Goal: Find specific page/section: Find specific page/section

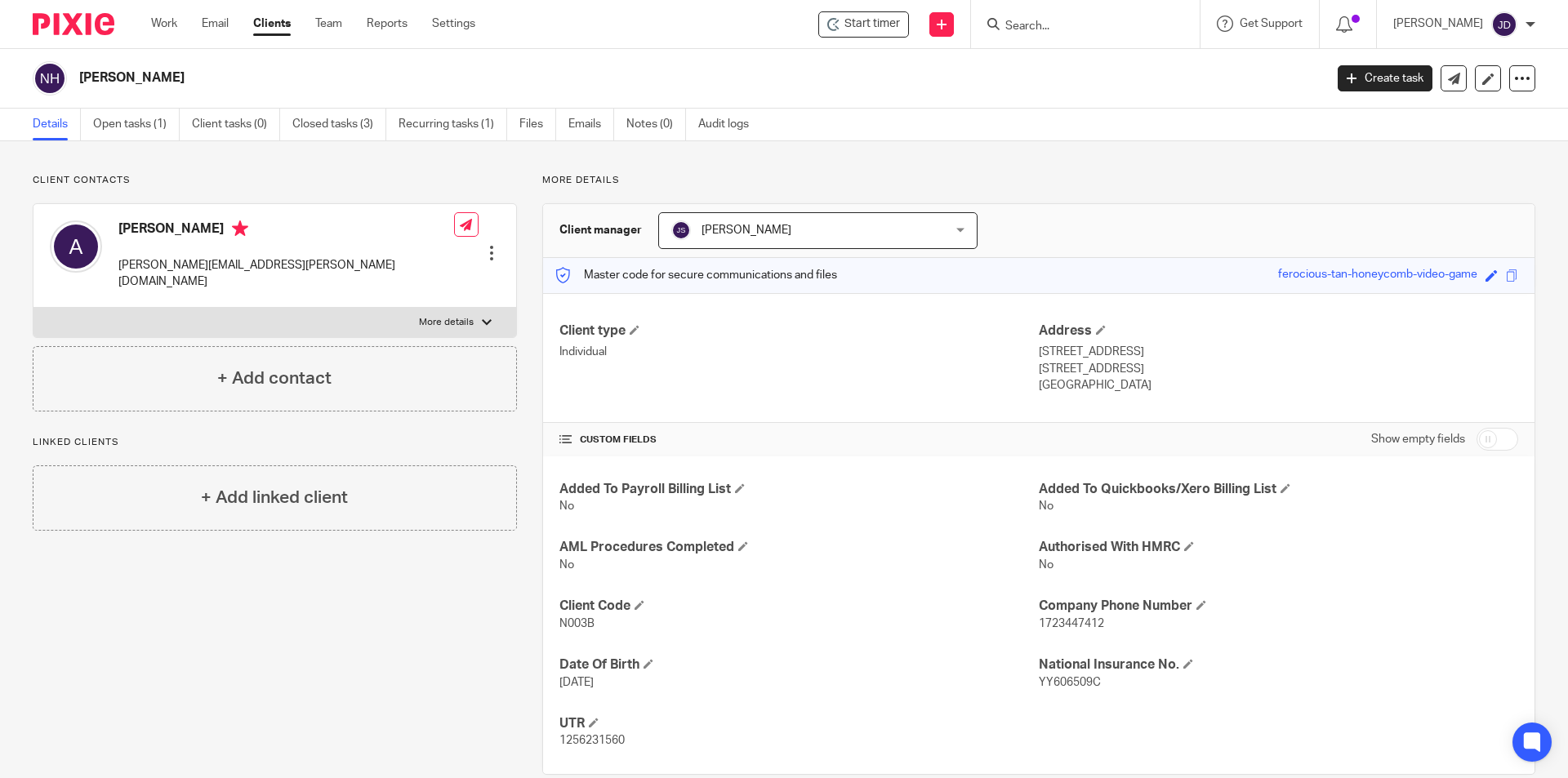
click at [1077, 22] on input "Search" at bounding box center [1078, 27] width 147 height 15
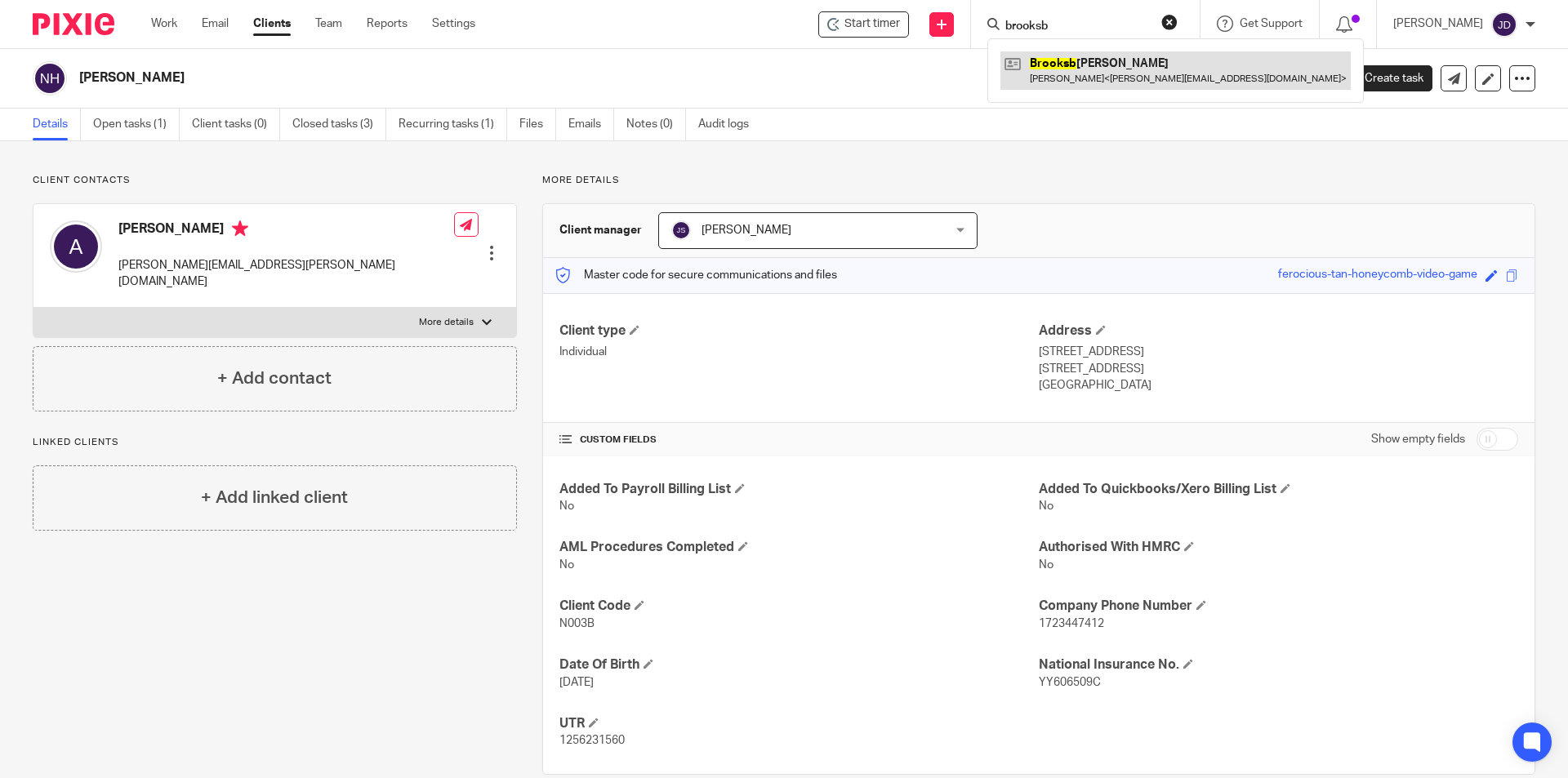
type input "brooksb"
click at [1116, 73] on link at bounding box center [1175, 70] width 350 height 37
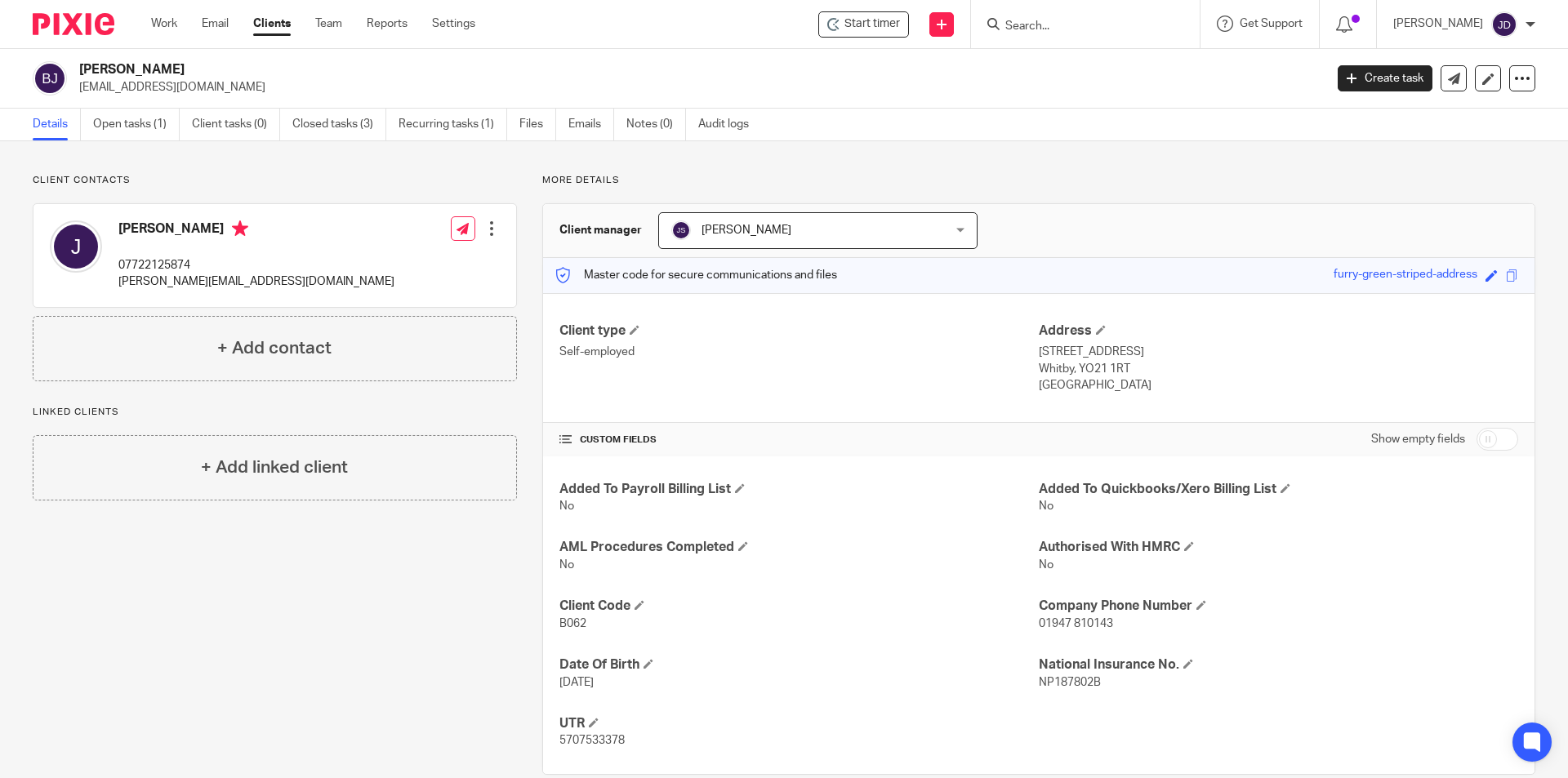
click at [1119, 124] on div "Details Open tasks (1) Client tasks (0) Closed tasks (3) Recurring tasks (1) Fi…" at bounding box center [784, 125] width 1568 height 33
